Goal: Information Seeking & Learning: Check status

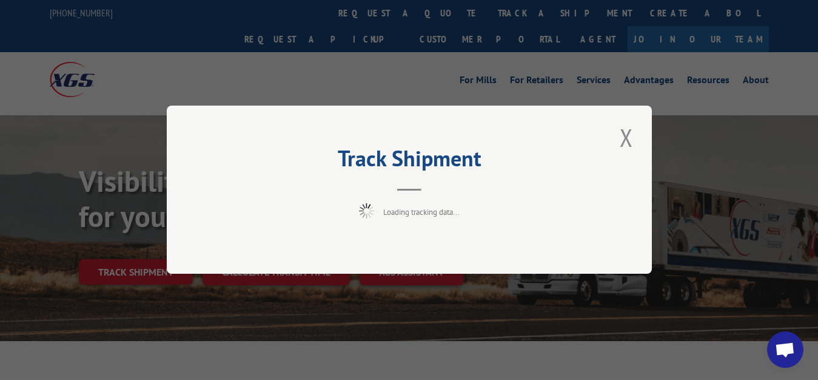
scroll to position [62, 0]
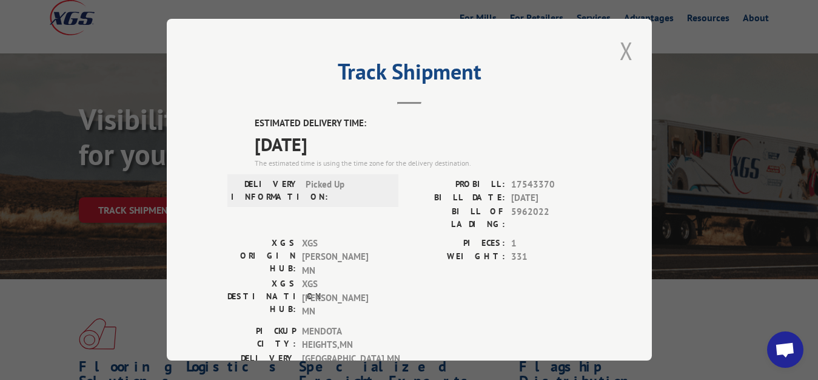
click at [622, 45] on button "Close modal" at bounding box center [626, 50] width 21 height 33
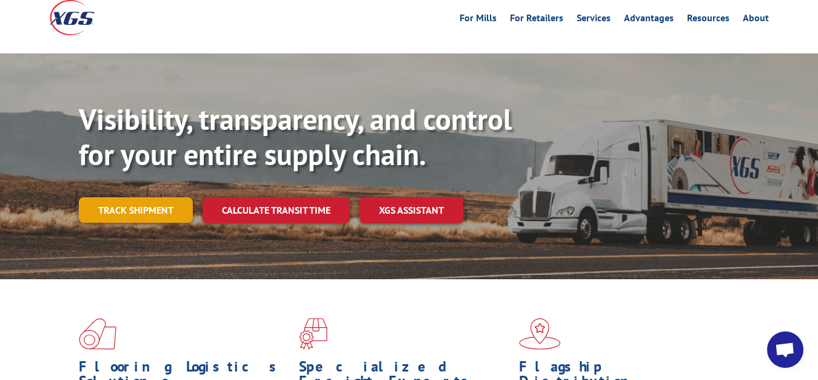
click at [126, 197] on link "Track shipment" at bounding box center [136, 209] width 114 height 25
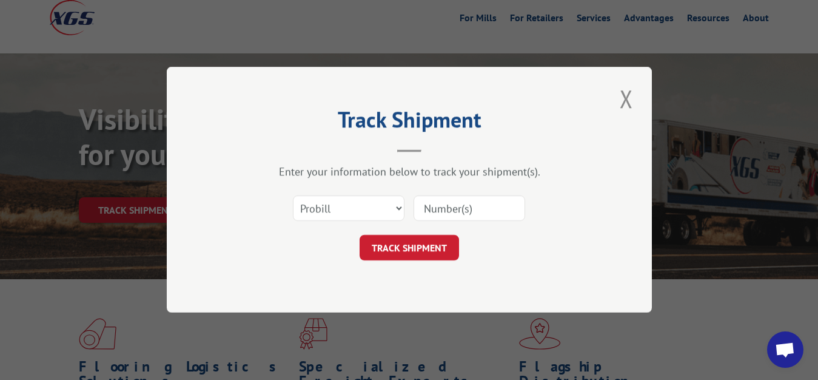
scroll to position [0, 0]
click at [293, 196] on select "Select category... Probill BOL PO" at bounding box center [349, 208] width 112 height 25
select select "bol"
click option "BOL" at bounding box center [0, 0] width 0 height 0
click at [466, 190] on div "Select category... Probill BOL PO" at bounding box center [409, 209] width 364 height 40
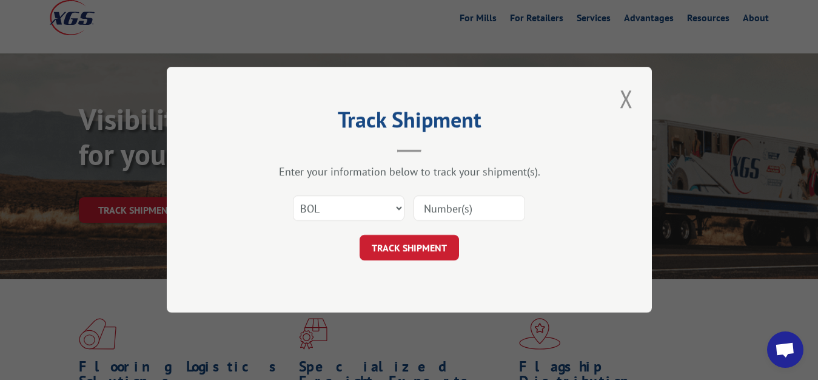
drag, startPoint x: 443, startPoint y: 202, endPoint x: 443, endPoint y: 192, distance: 9.7
click at [443, 200] on input at bounding box center [470, 208] width 112 height 25
type input "5962020"
click button "TRACK SHIPMENT" at bounding box center [409, 247] width 99 height 25
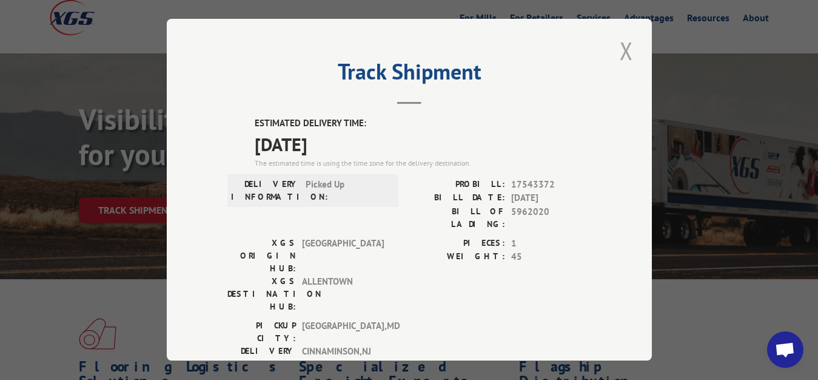
click at [616, 52] on button "Close modal" at bounding box center [626, 50] width 21 height 33
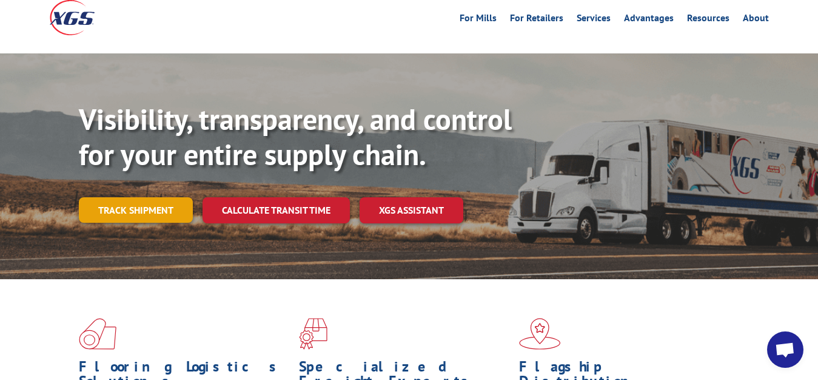
click at [121, 197] on link "Track shipment" at bounding box center [136, 209] width 114 height 25
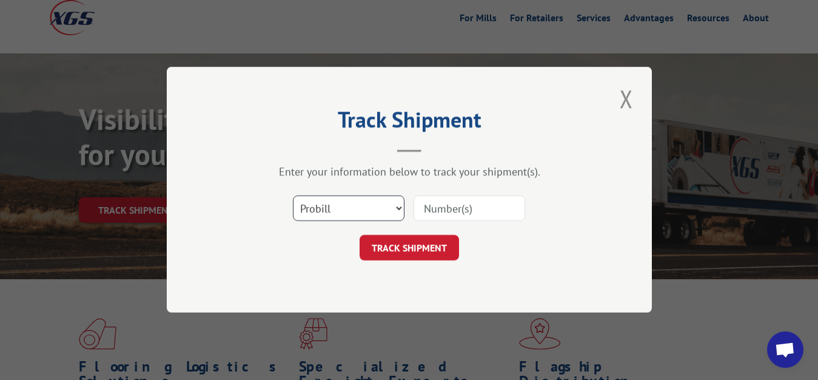
click at [293, 196] on select "Select category... Probill BOL PO" at bounding box center [349, 208] width 112 height 25
select select "bol"
click option "BOL" at bounding box center [0, 0] width 0 height 0
click at [443, 209] on input at bounding box center [470, 208] width 112 height 25
type input "5962021"
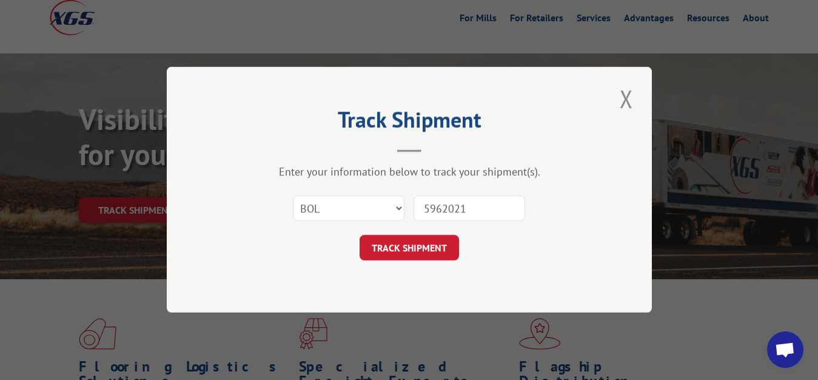
click button "TRACK SHIPMENT" at bounding box center [409, 247] width 99 height 25
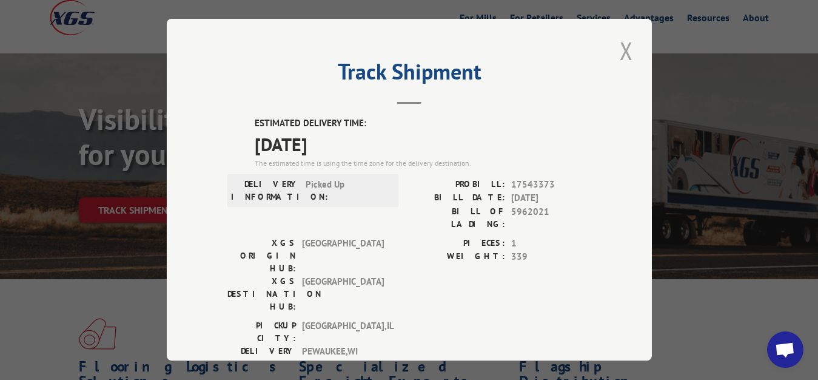
click at [616, 45] on button "Close modal" at bounding box center [626, 50] width 21 height 33
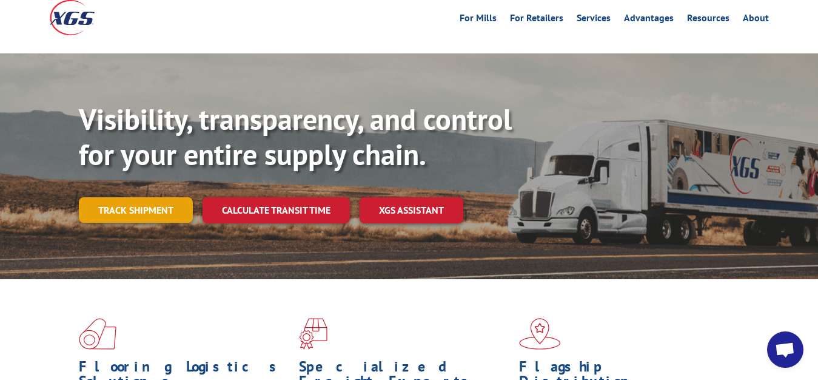
click at [135, 197] on link "Track shipment" at bounding box center [136, 209] width 114 height 25
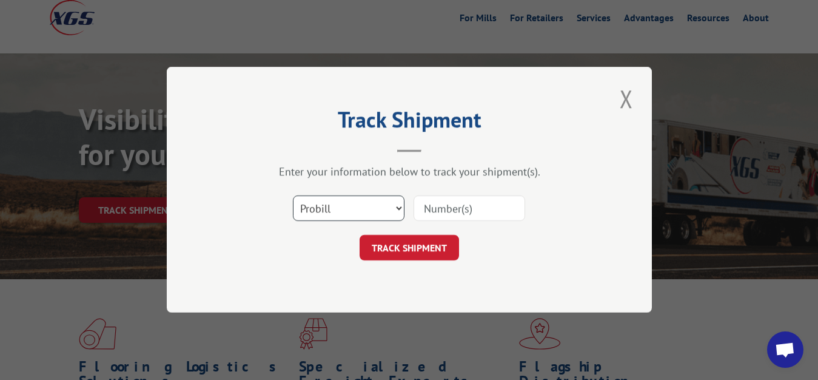
click at [293, 196] on select "Select category... Probill BOL PO" at bounding box center [349, 208] width 112 height 25
select select "bol"
click option "BOL" at bounding box center [0, 0] width 0 height 0
click at [485, 197] on input at bounding box center [470, 208] width 112 height 25
type input "5962023"
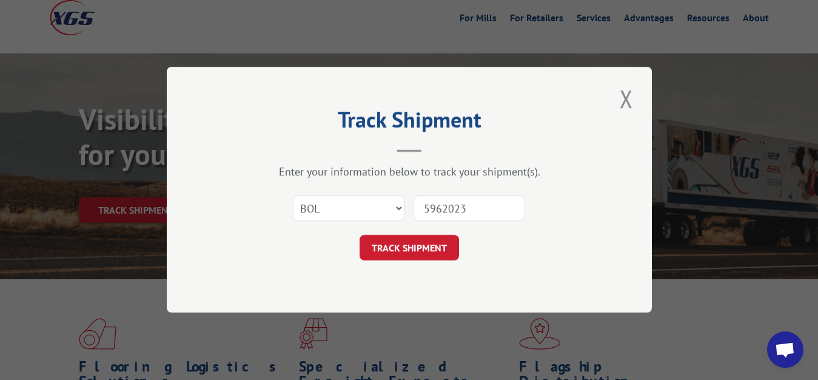
click button "TRACK SHIPMENT" at bounding box center [409, 247] width 99 height 25
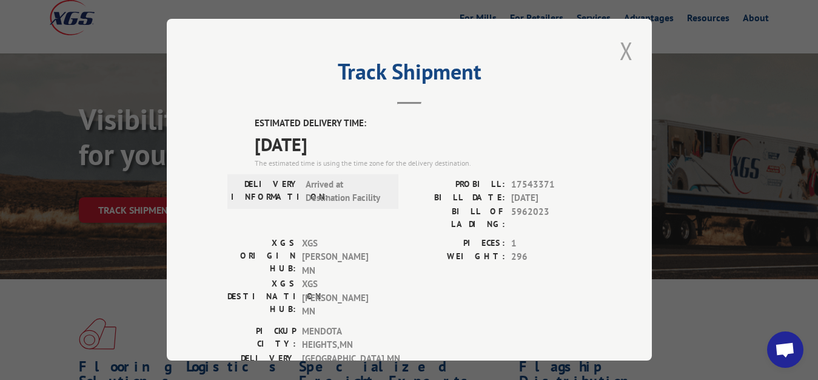
click at [618, 48] on button "Close modal" at bounding box center [626, 50] width 21 height 33
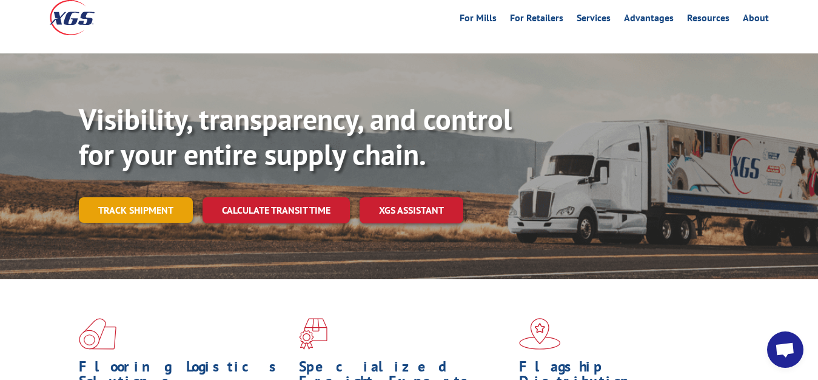
click at [124, 197] on link "Track shipment" at bounding box center [136, 209] width 114 height 25
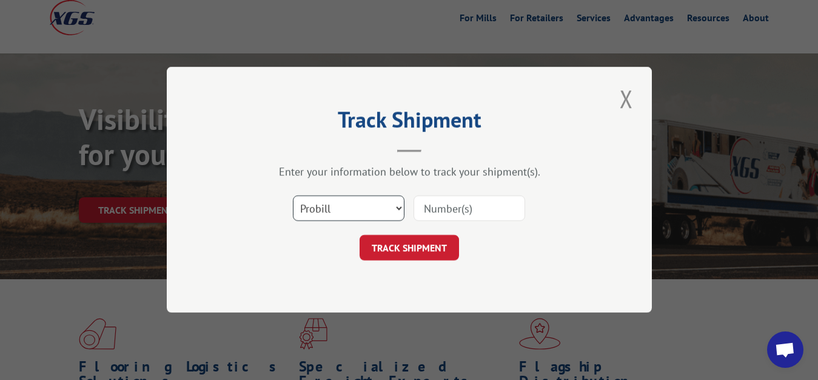
click at [293, 196] on select "Select category... Probill BOL PO" at bounding box center [349, 208] width 112 height 25
select select "bol"
click option "BOL" at bounding box center [0, 0] width 0 height 0
drag, startPoint x: 471, startPoint y: 204, endPoint x: 482, endPoint y: 149, distance: 56.2
click at [471, 201] on input at bounding box center [470, 208] width 112 height 25
